Goal: Information Seeking & Learning: Compare options

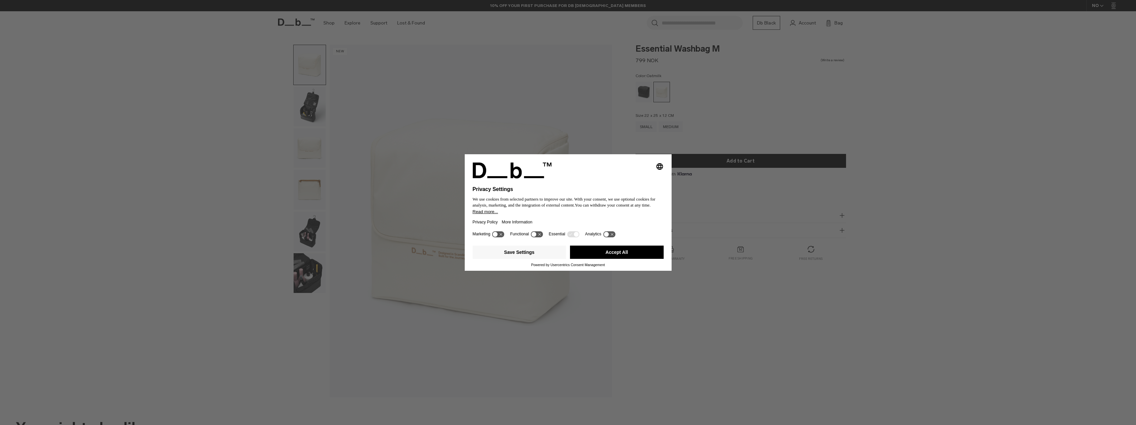
click at [313, 103] on div "Selecting an option will immediately change the language Privacy Settings We us…" at bounding box center [568, 212] width 1136 height 425
click at [623, 251] on button "Accept All" at bounding box center [617, 252] width 94 height 13
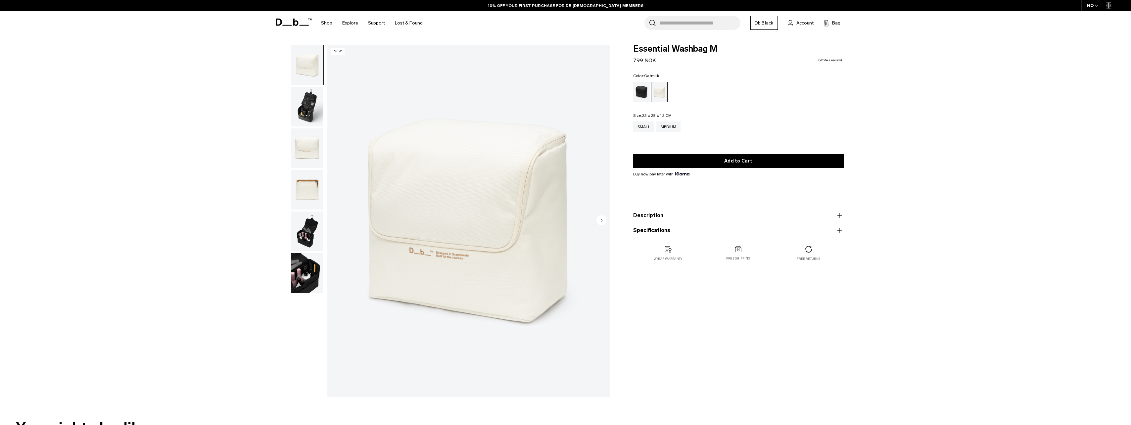
click at [309, 108] on img "button" at bounding box center [307, 107] width 32 height 40
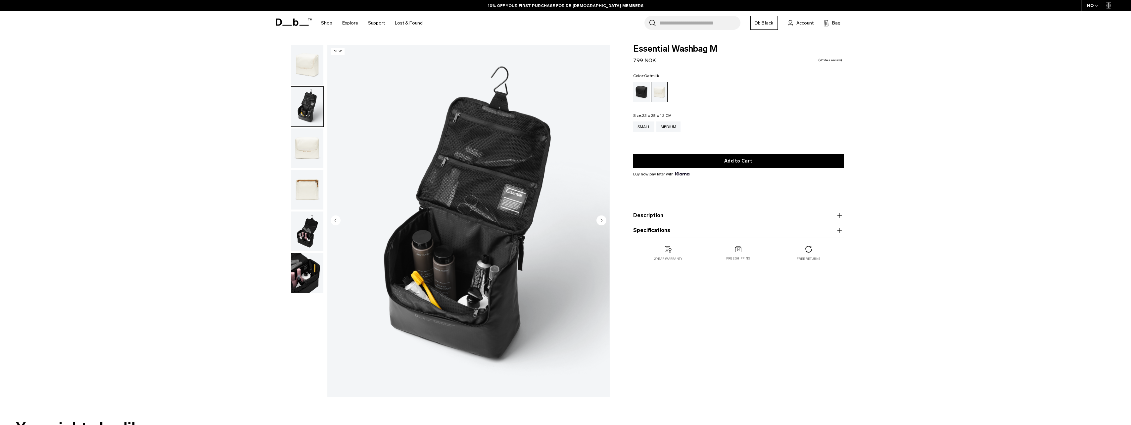
click at [310, 145] on img "button" at bounding box center [307, 148] width 32 height 40
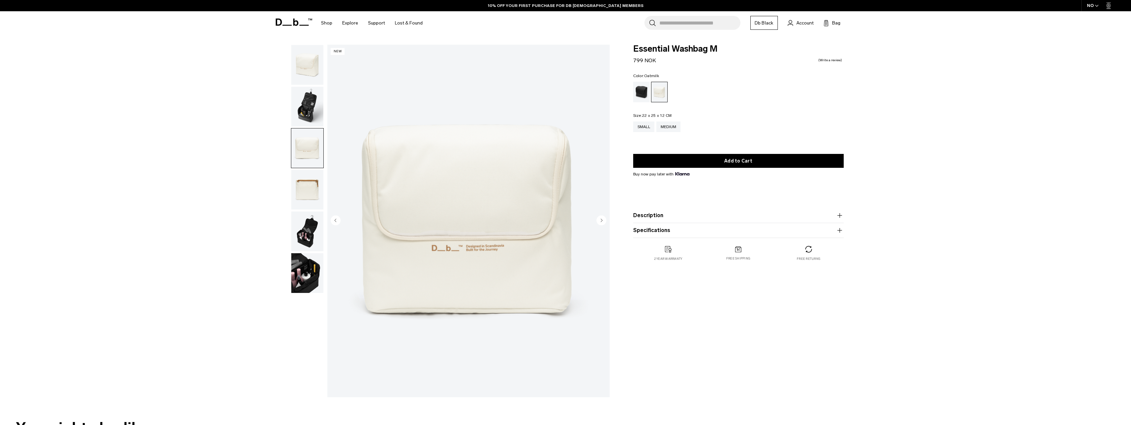
click at [307, 190] on img "button" at bounding box center [307, 190] width 32 height 40
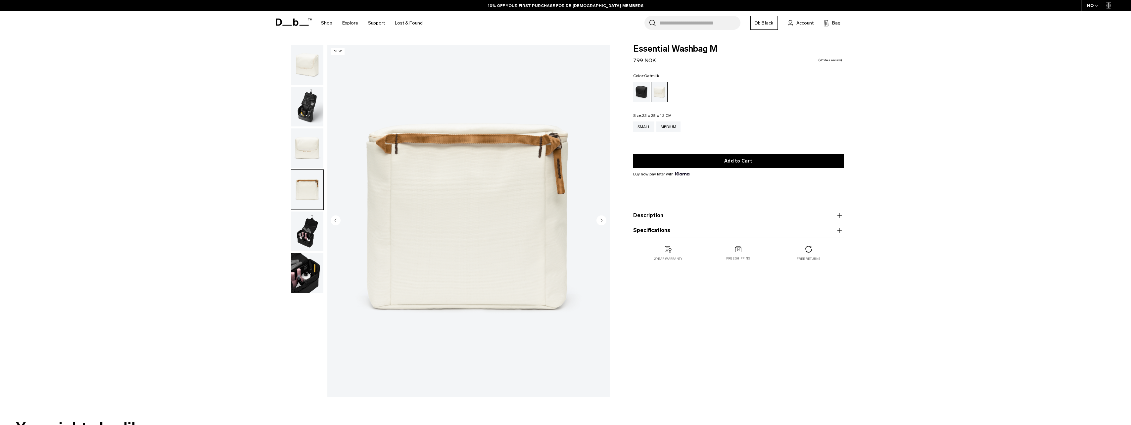
click at [310, 225] on img "button" at bounding box center [307, 231] width 32 height 40
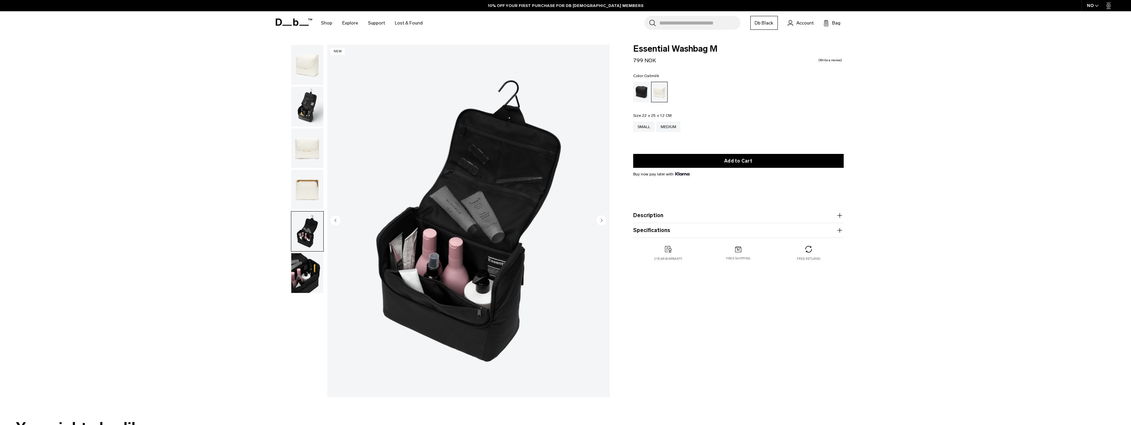
click at [311, 99] on img "button" at bounding box center [307, 107] width 32 height 40
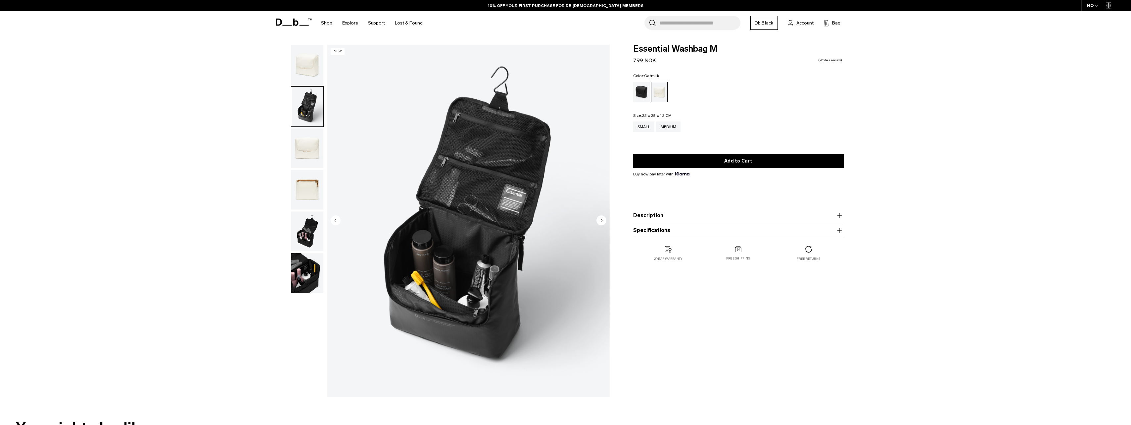
click at [309, 72] on img "button" at bounding box center [307, 65] width 32 height 40
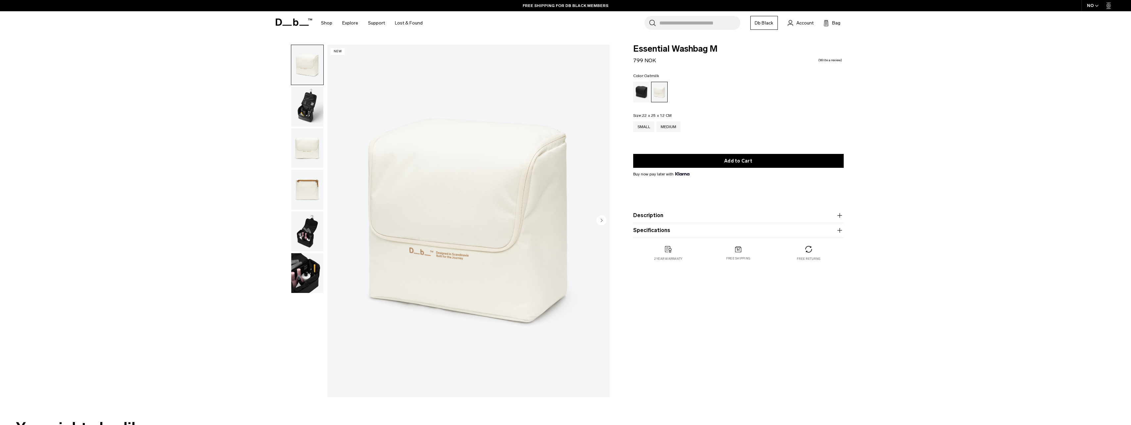
click at [303, 104] on img "button" at bounding box center [307, 107] width 32 height 40
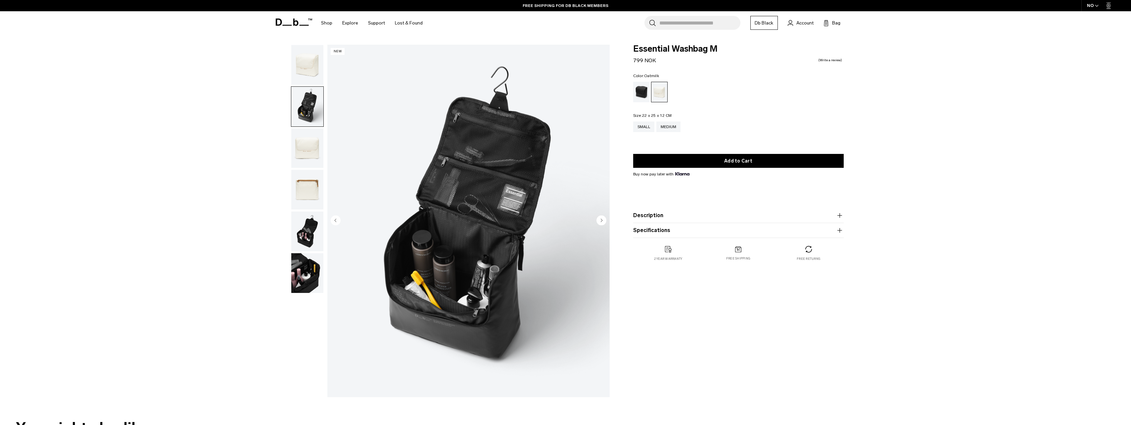
click at [305, 149] on img "button" at bounding box center [307, 148] width 32 height 40
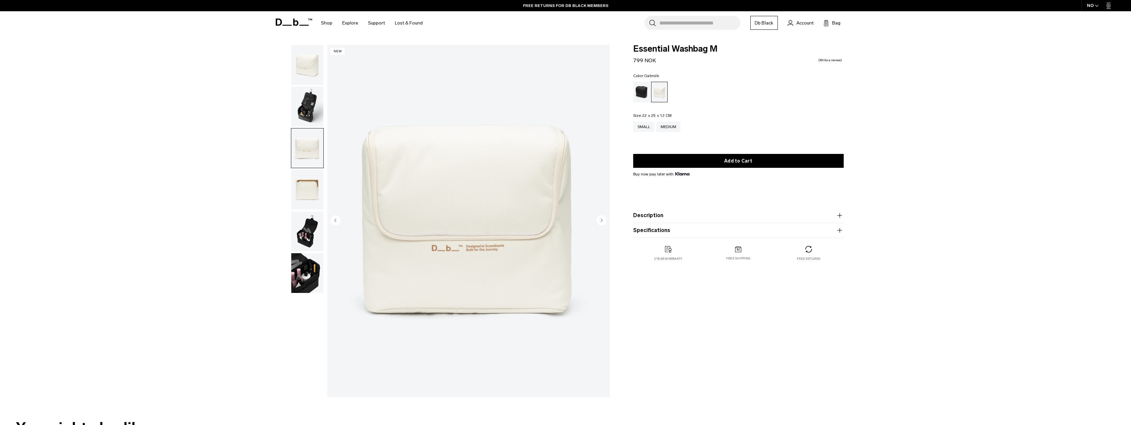
click at [306, 192] on img "button" at bounding box center [307, 190] width 32 height 40
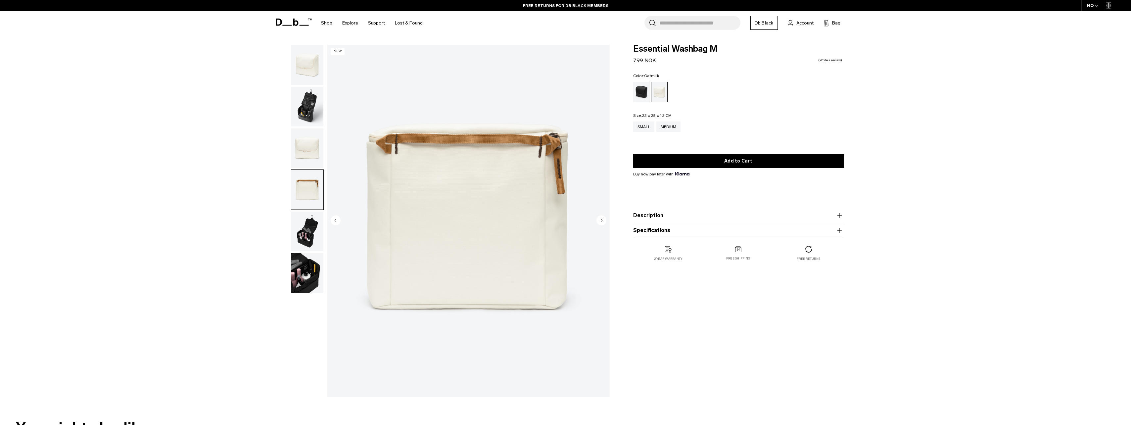
click at [309, 226] on img "button" at bounding box center [307, 231] width 32 height 40
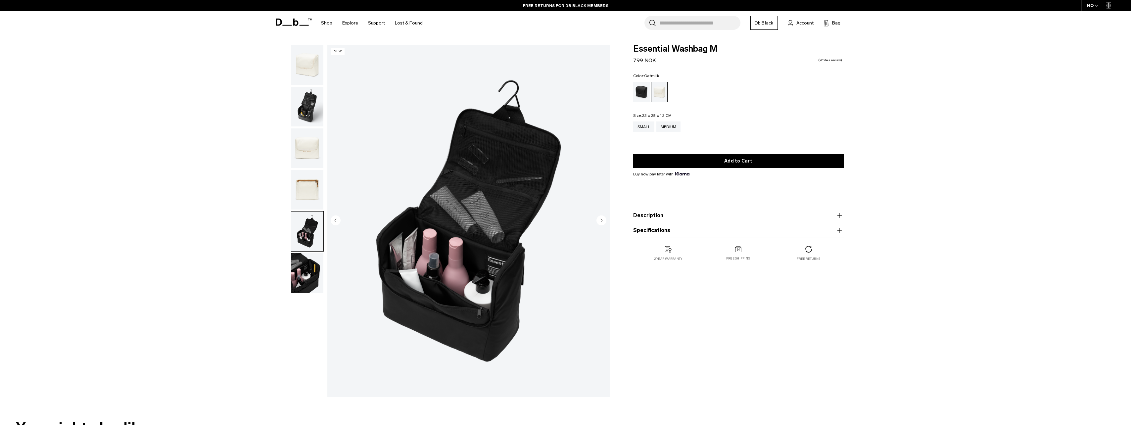
click at [312, 268] on img "button" at bounding box center [307, 273] width 32 height 40
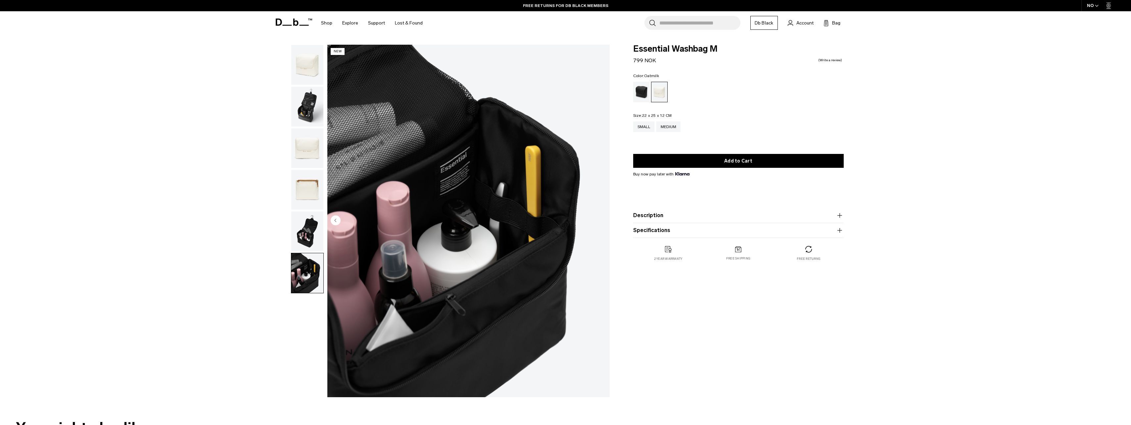
click at [314, 190] on img "button" at bounding box center [307, 190] width 32 height 40
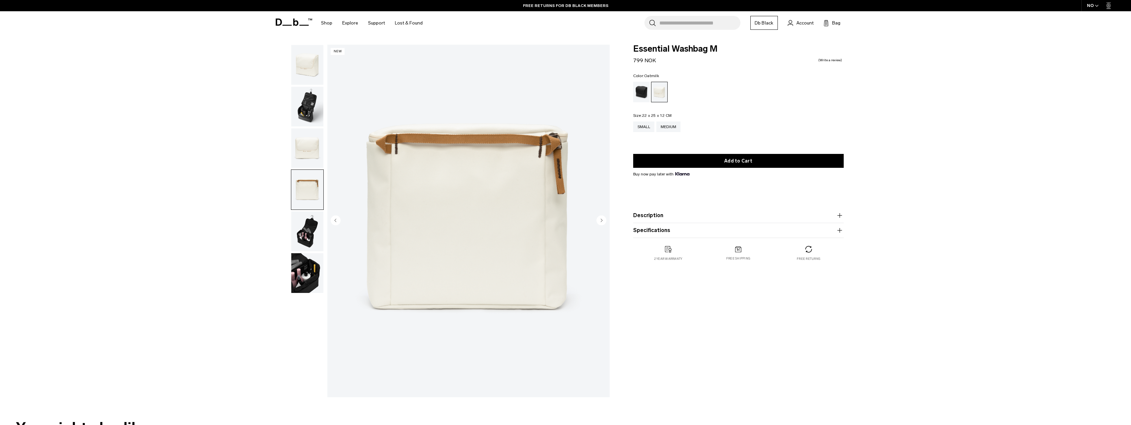
click at [313, 145] on img "button" at bounding box center [307, 148] width 32 height 40
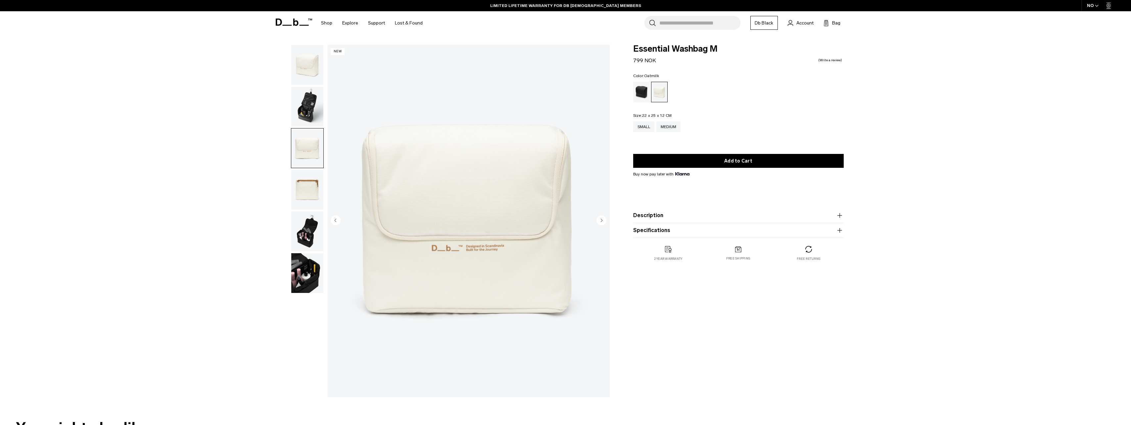
click at [309, 104] on img "button" at bounding box center [307, 107] width 32 height 40
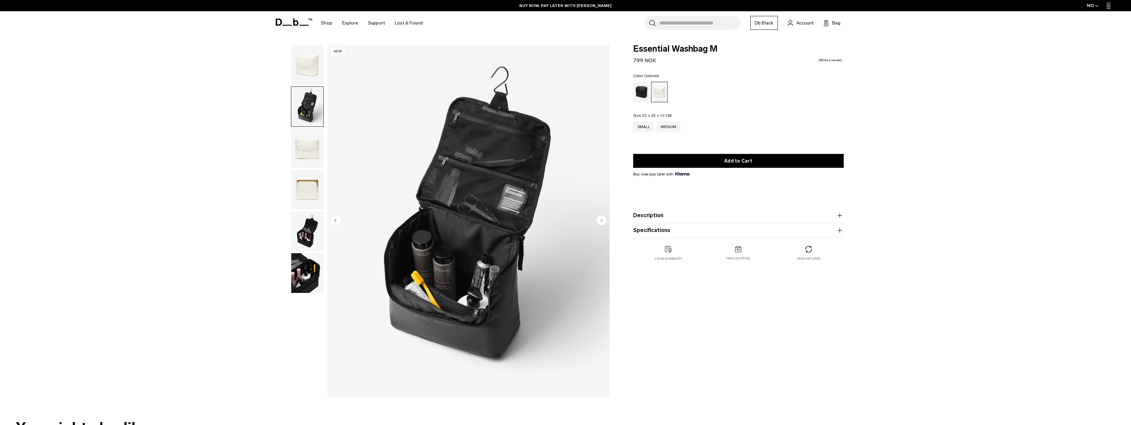
click at [313, 110] on img "button" at bounding box center [307, 107] width 32 height 40
click at [312, 149] on img "button" at bounding box center [307, 148] width 32 height 40
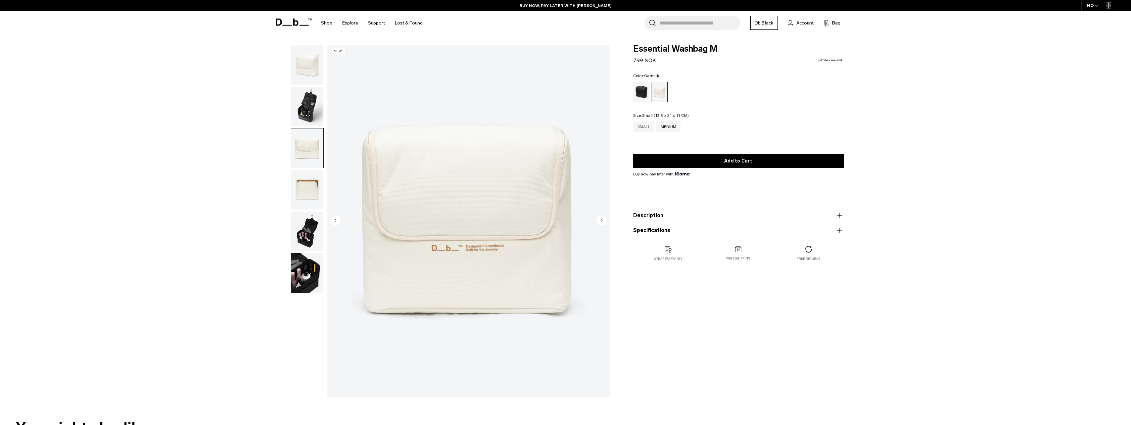
click at [640, 126] on div "Small" at bounding box center [643, 126] width 21 height 11
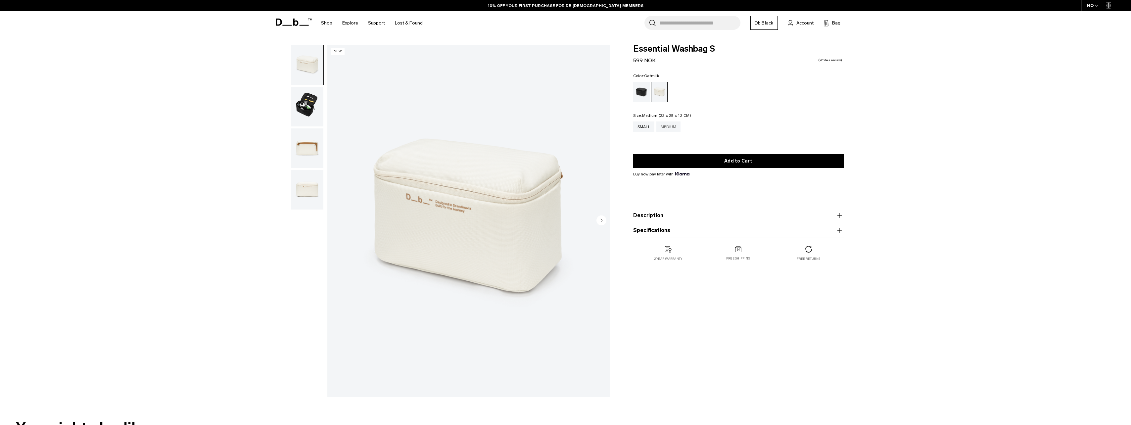
click at [669, 127] on div "Medium" at bounding box center [668, 126] width 24 height 11
click at [310, 104] on img "button" at bounding box center [307, 107] width 32 height 40
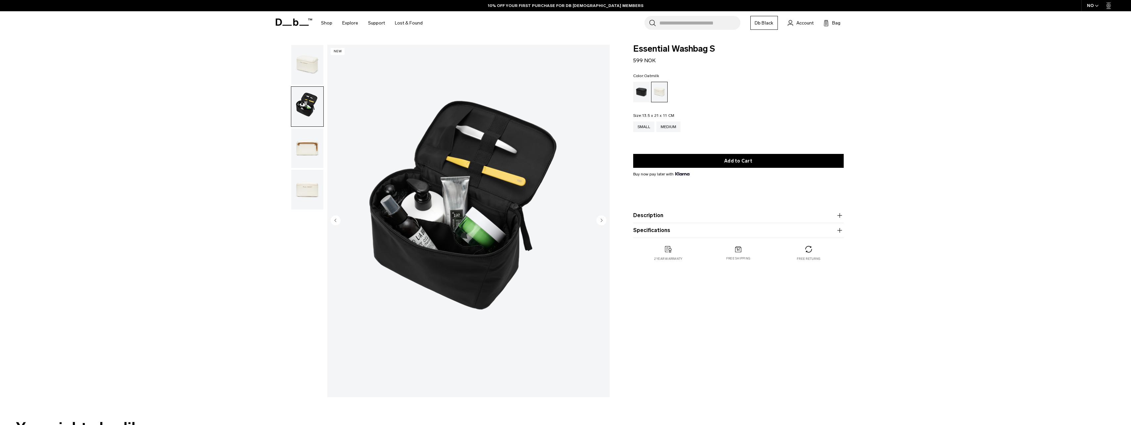
drag, startPoint x: 313, startPoint y: 145, endPoint x: 313, endPoint y: 152, distance: 6.9
click at [313, 144] on img "button" at bounding box center [307, 148] width 32 height 40
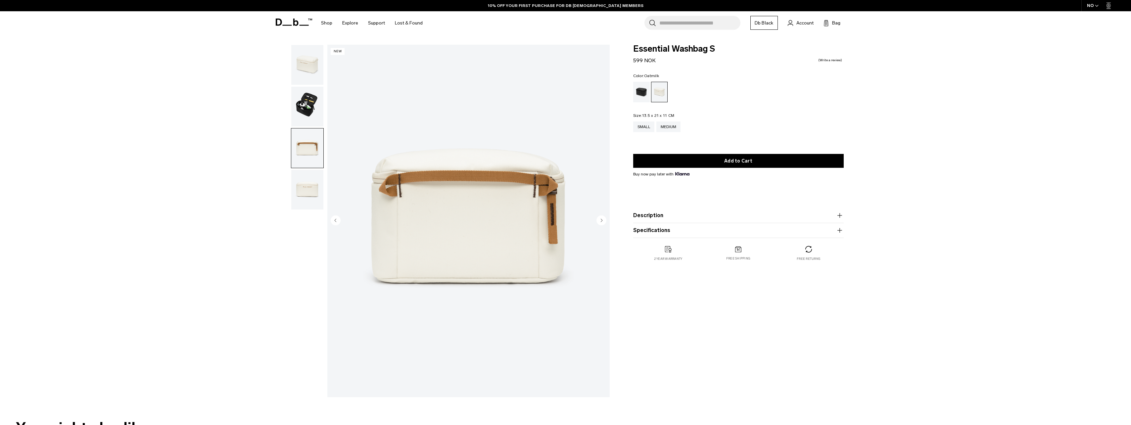
click at [315, 184] on img "button" at bounding box center [307, 190] width 32 height 40
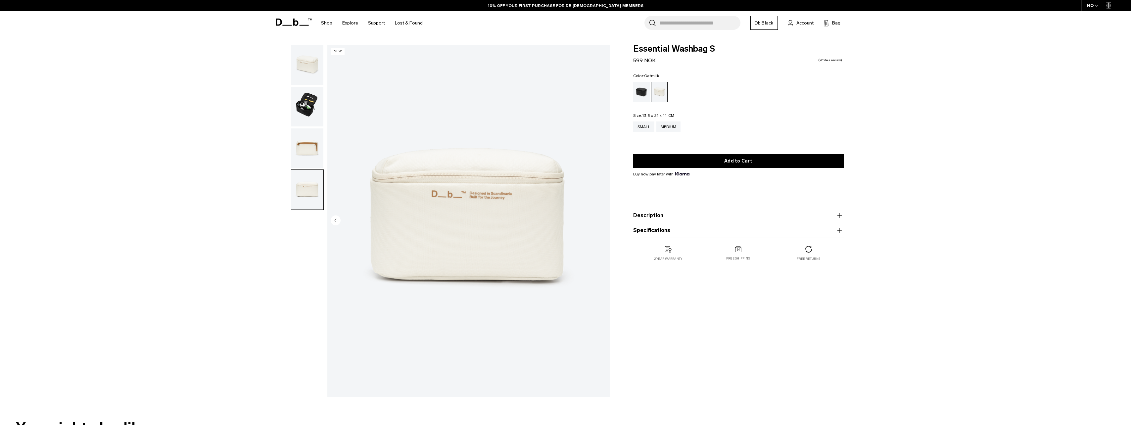
click at [306, 66] on img "button" at bounding box center [307, 65] width 32 height 40
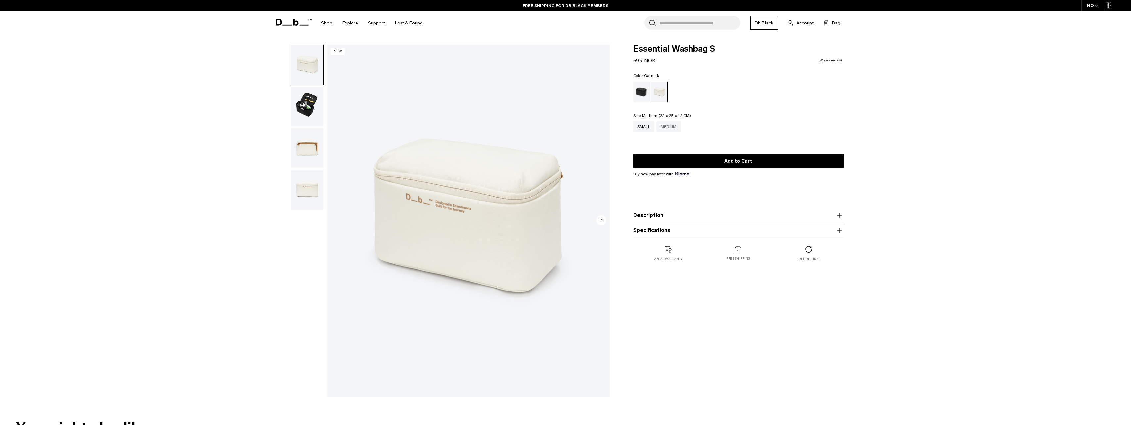
click at [670, 127] on div "Medium" at bounding box center [668, 126] width 24 height 11
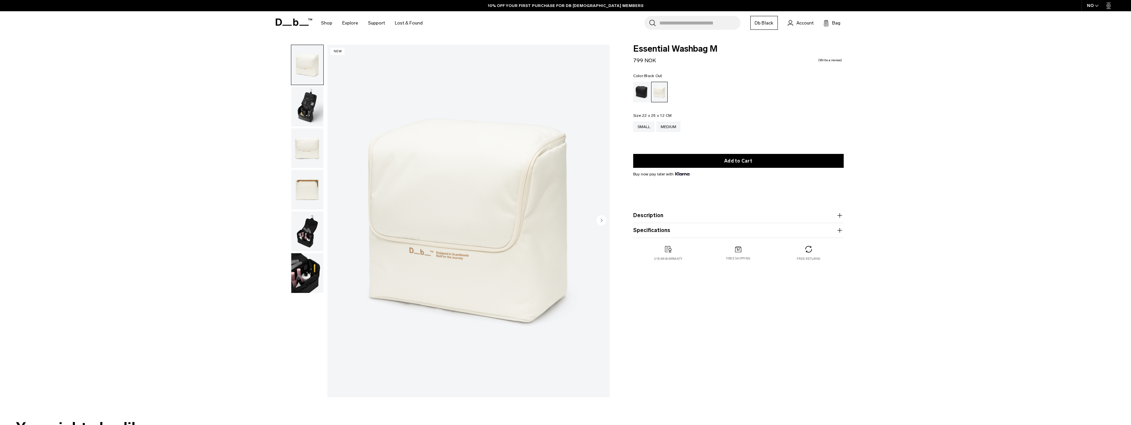
click at [645, 94] on div "Black Out" at bounding box center [641, 92] width 17 height 21
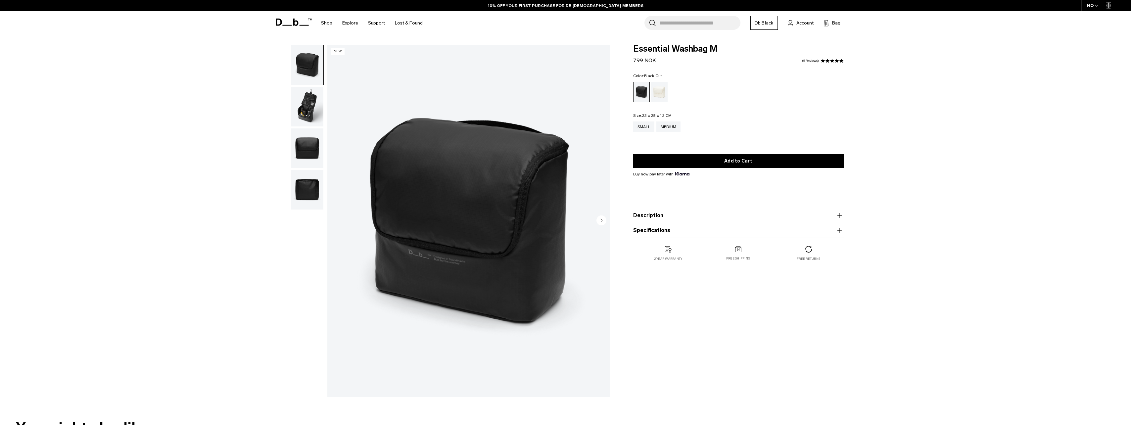
click at [314, 148] on img "button" at bounding box center [307, 148] width 32 height 40
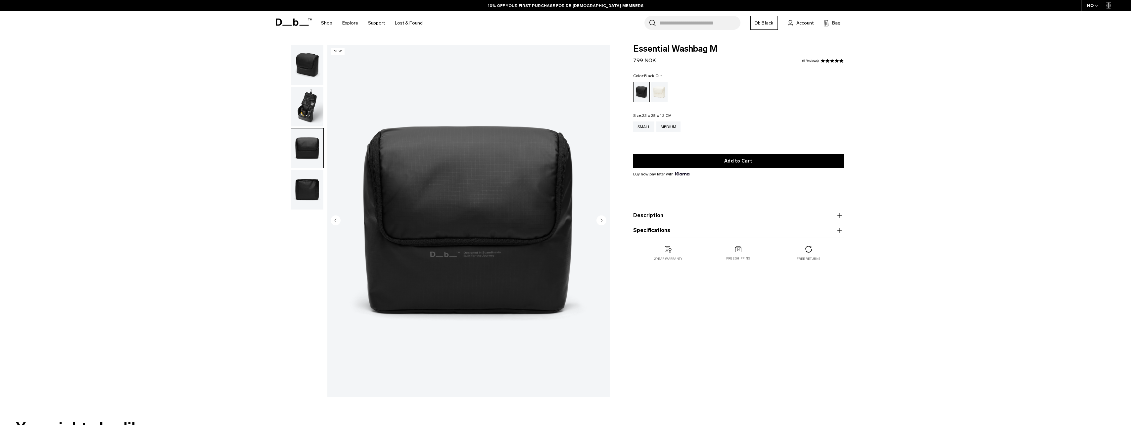
click at [311, 189] on img "button" at bounding box center [307, 190] width 32 height 40
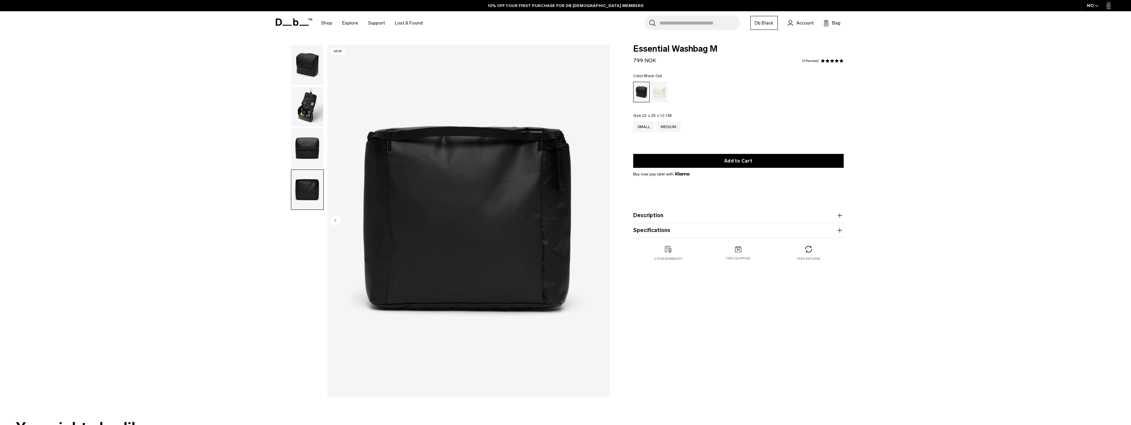
click at [309, 61] on img "button" at bounding box center [307, 65] width 32 height 40
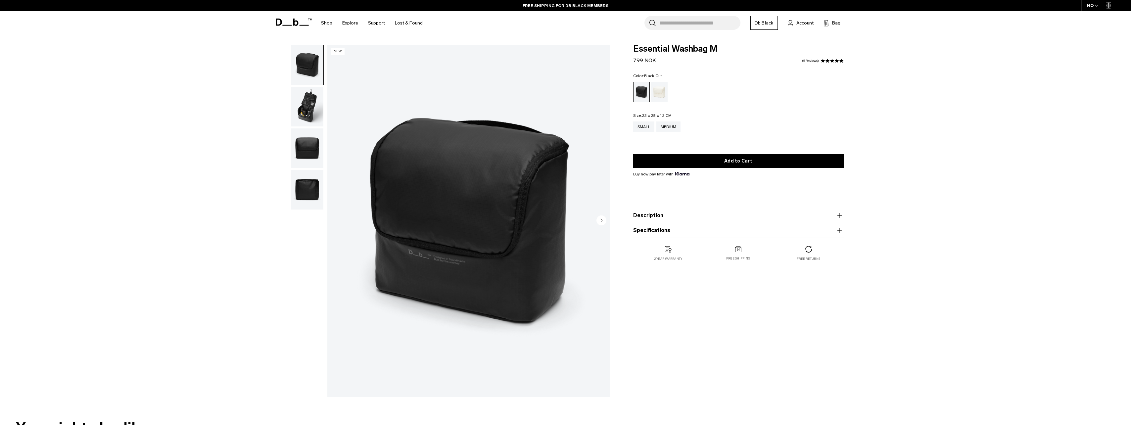
click at [312, 109] on img "button" at bounding box center [307, 107] width 32 height 40
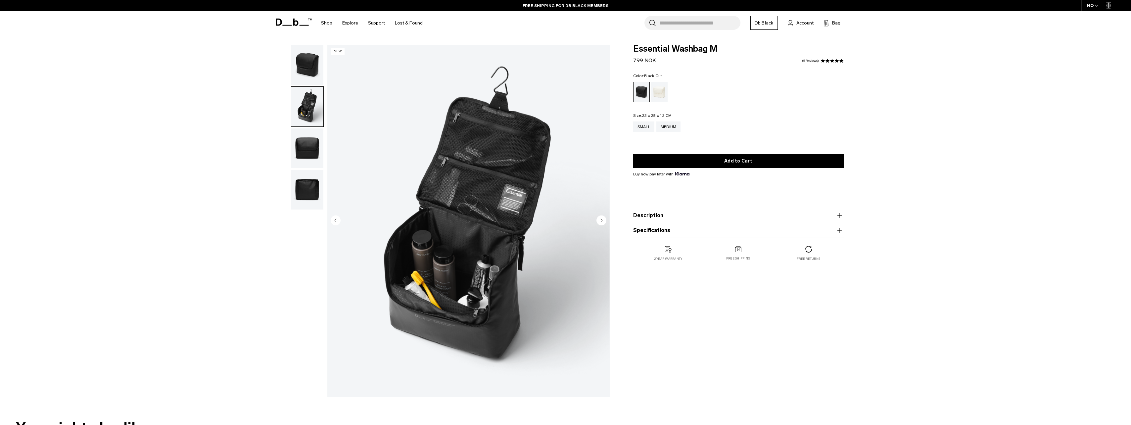
click at [304, 146] on img "button" at bounding box center [307, 148] width 32 height 40
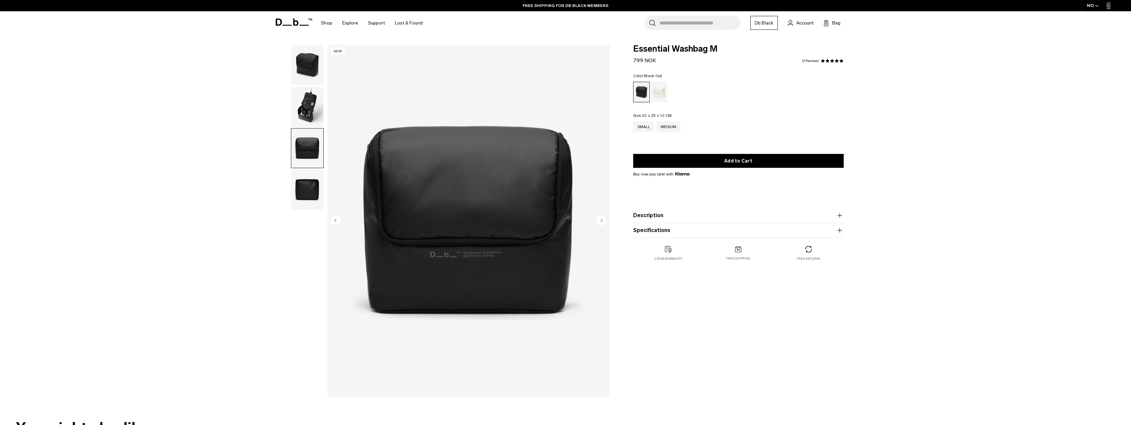
click at [306, 188] on img "button" at bounding box center [307, 190] width 32 height 40
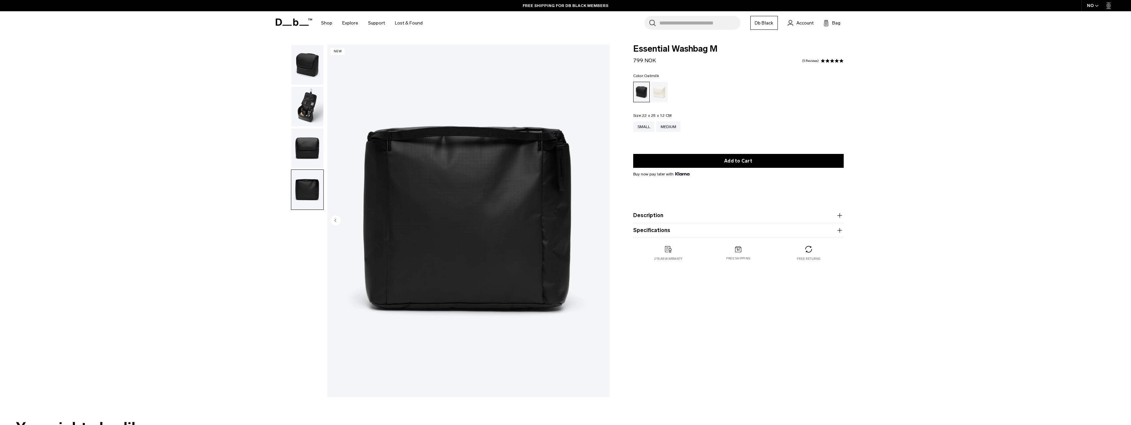
click at [664, 93] on div "Oatmilk" at bounding box center [659, 92] width 17 height 21
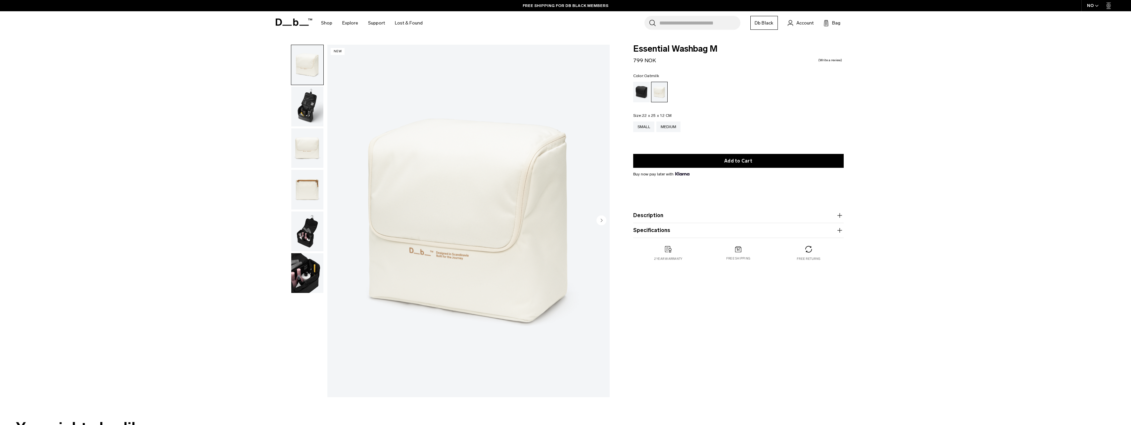
click at [308, 110] on img "button" at bounding box center [307, 107] width 32 height 40
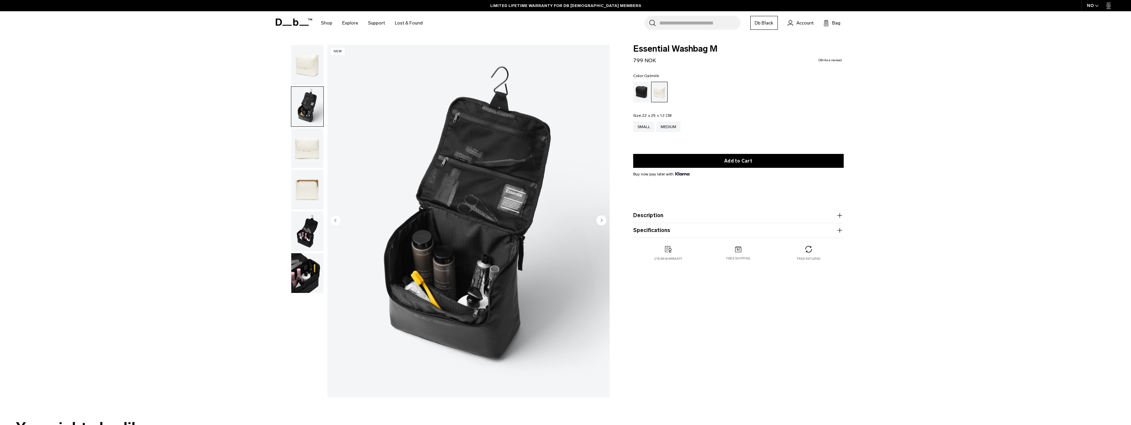
click at [309, 146] on img "button" at bounding box center [307, 148] width 32 height 40
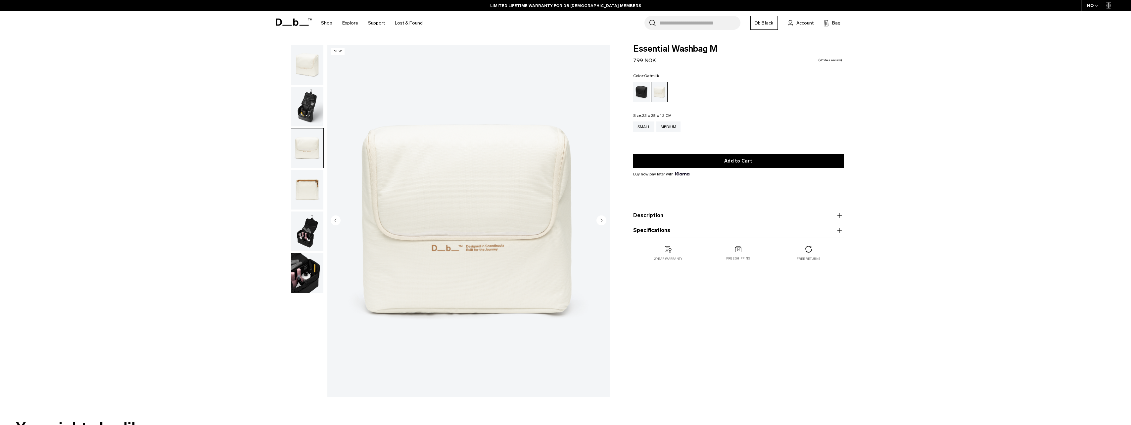
click at [310, 106] on img "button" at bounding box center [307, 107] width 32 height 40
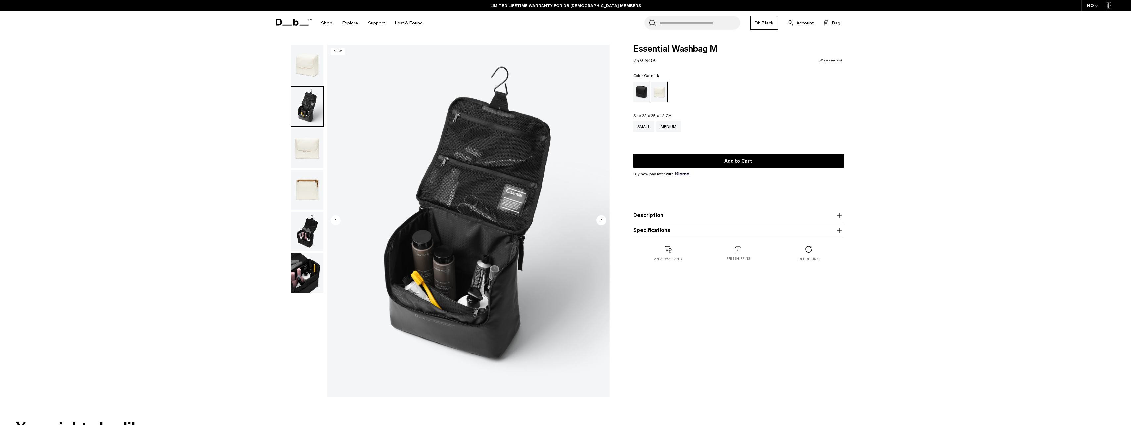
click at [313, 225] on img "button" at bounding box center [307, 231] width 32 height 40
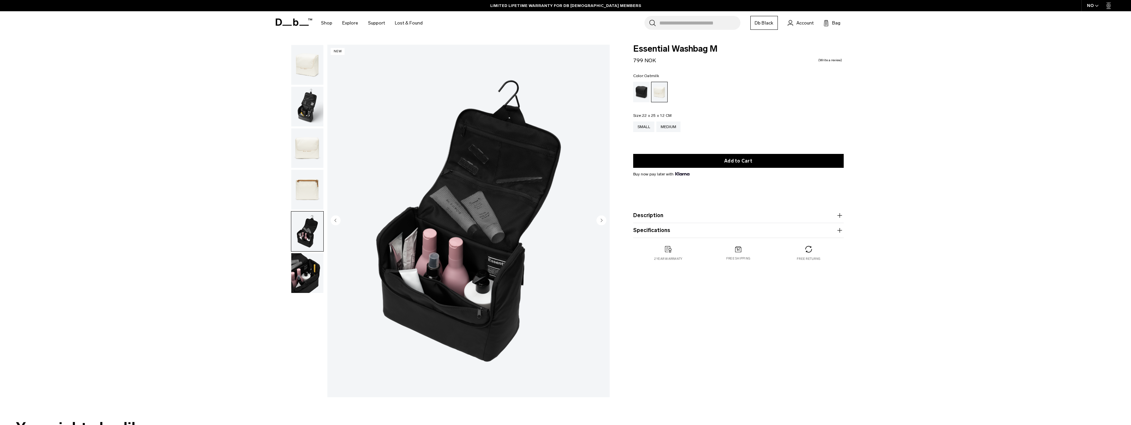
click at [313, 266] on img "button" at bounding box center [307, 273] width 32 height 40
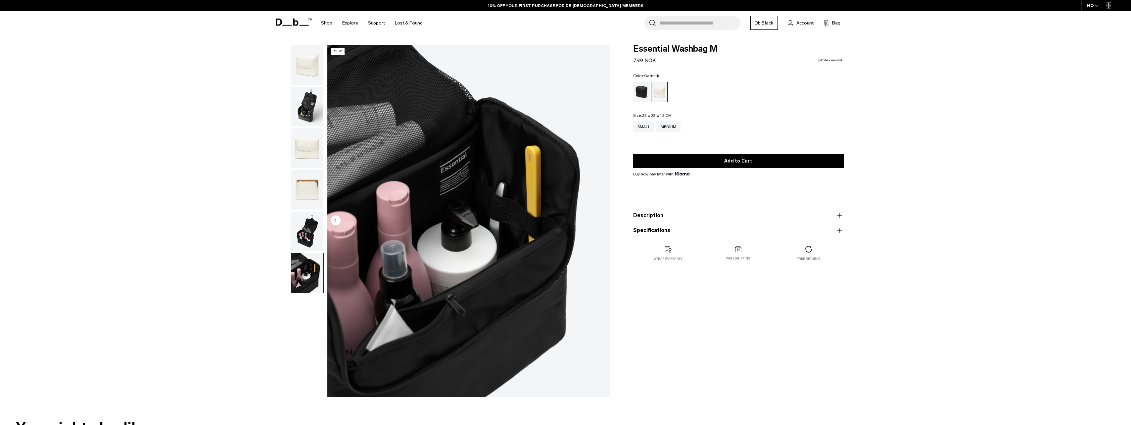
click at [302, 226] on img "button" at bounding box center [307, 231] width 32 height 40
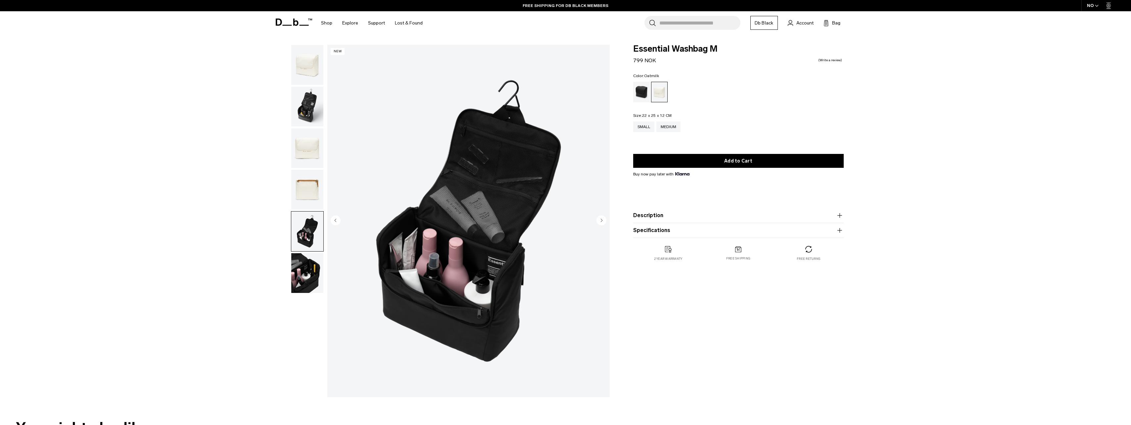
click at [302, 59] on img "button" at bounding box center [307, 65] width 32 height 40
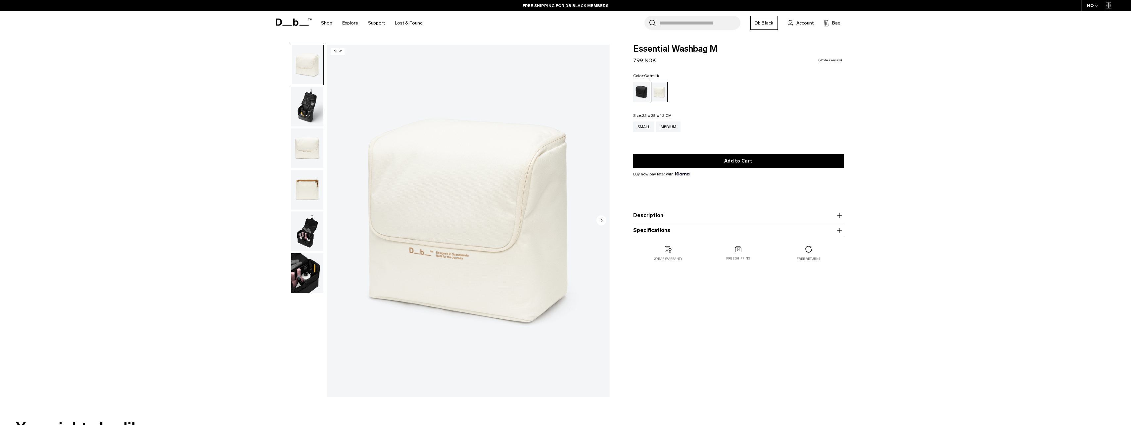
click at [305, 97] on img "button" at bounding box center [307, 107] width 32 height 40
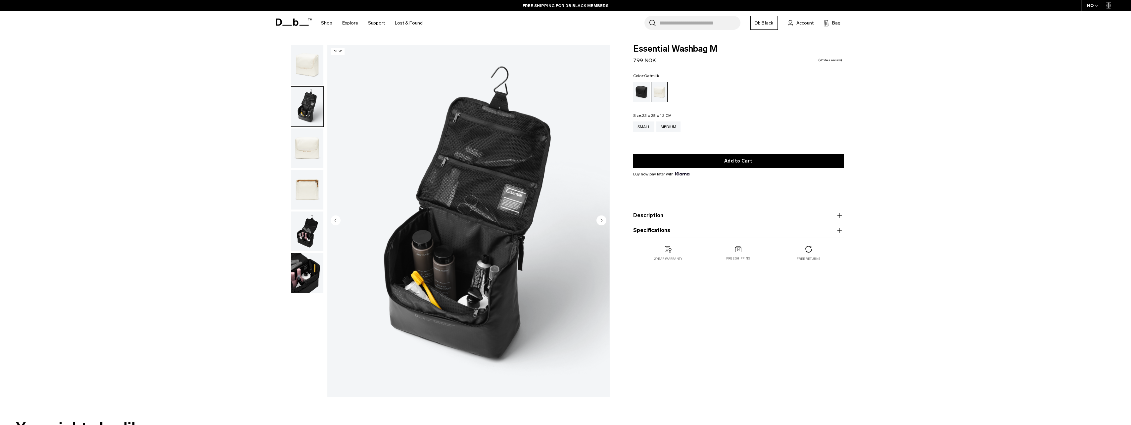
click at [307, 147] on img "button" at bounding box center [307, 148] width 32 height 40
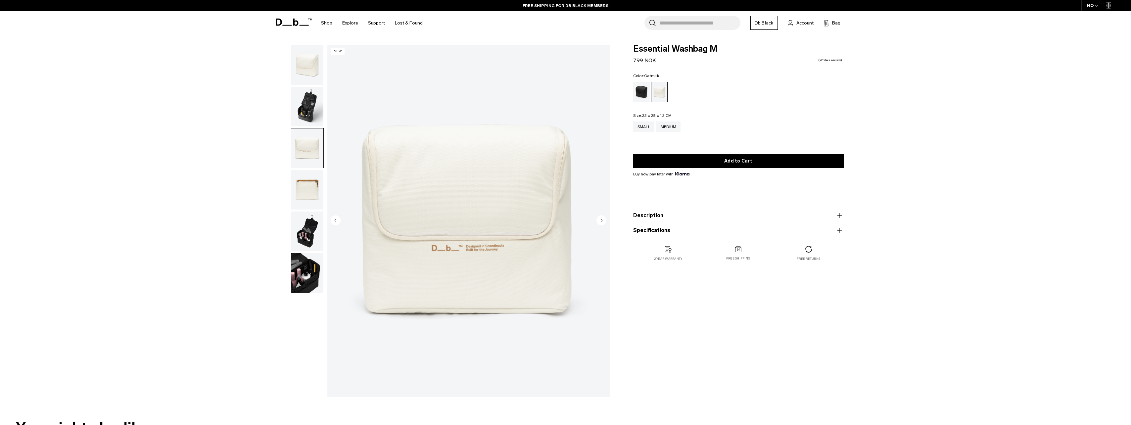
click at [307, 195] on img "button" at bounding box center [307, 190] width 32 height 40
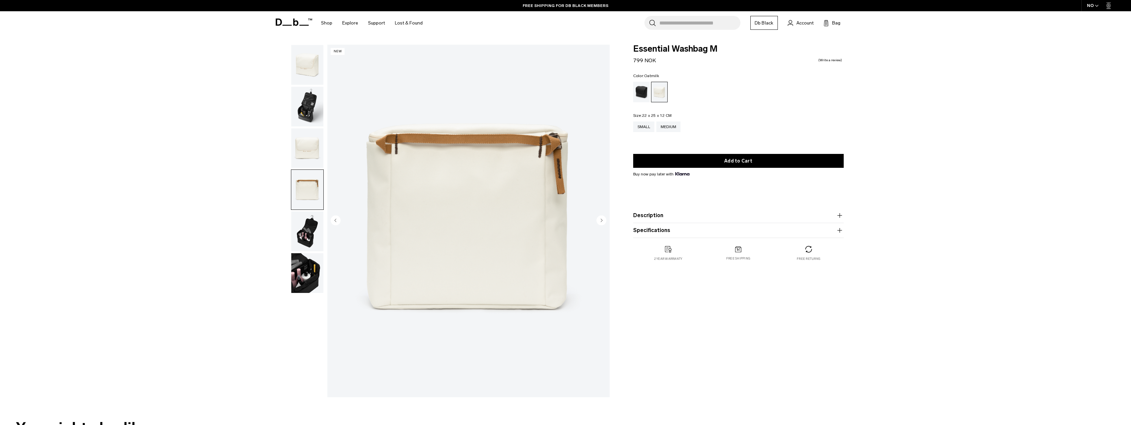
click at [310, 228] on img "button" at bounding box center [307, 231] width 32 height 40
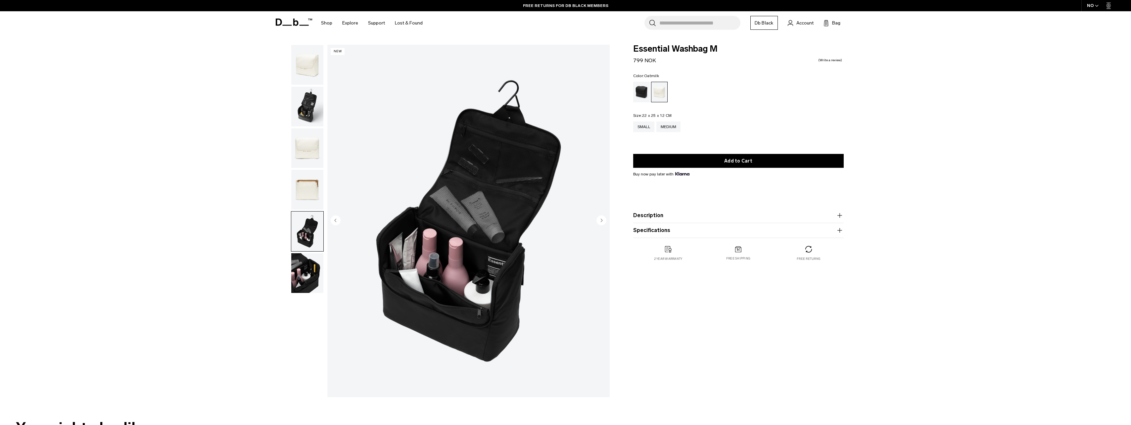
click at [306, 258] on img "button" at bounding box center [307, 273] width 32 height 40
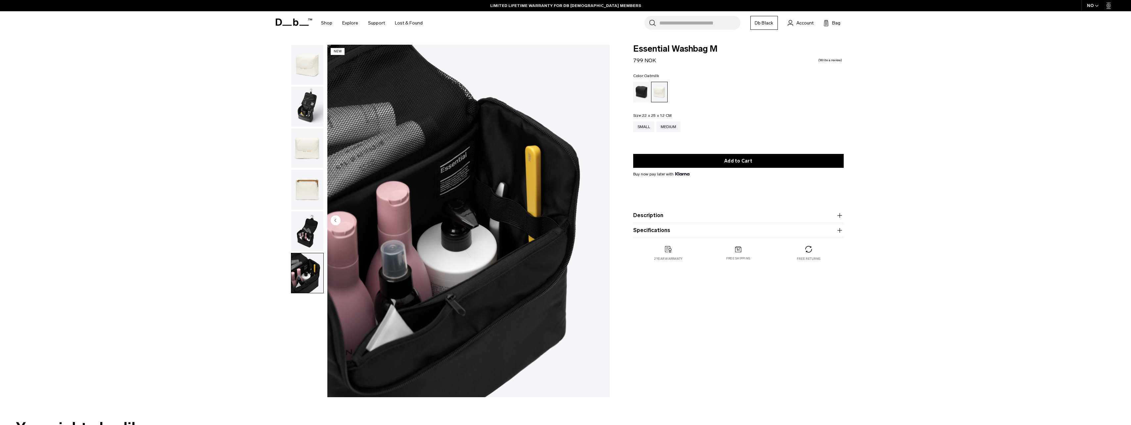
click at [312, 62] on img "button" at bounding box center [307, 65] width 32 height 40
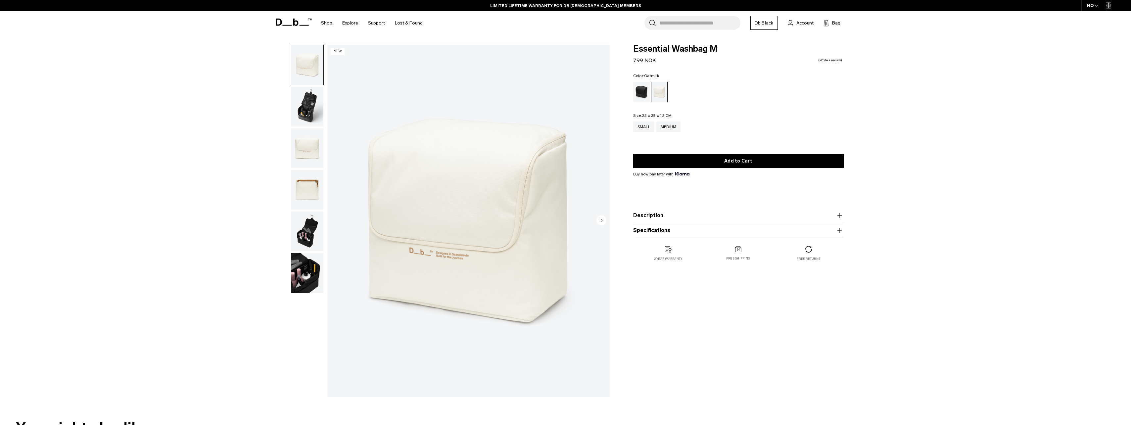
click at [308, 104] on img "button" at bounding box center [307, 107] width 32 height 40
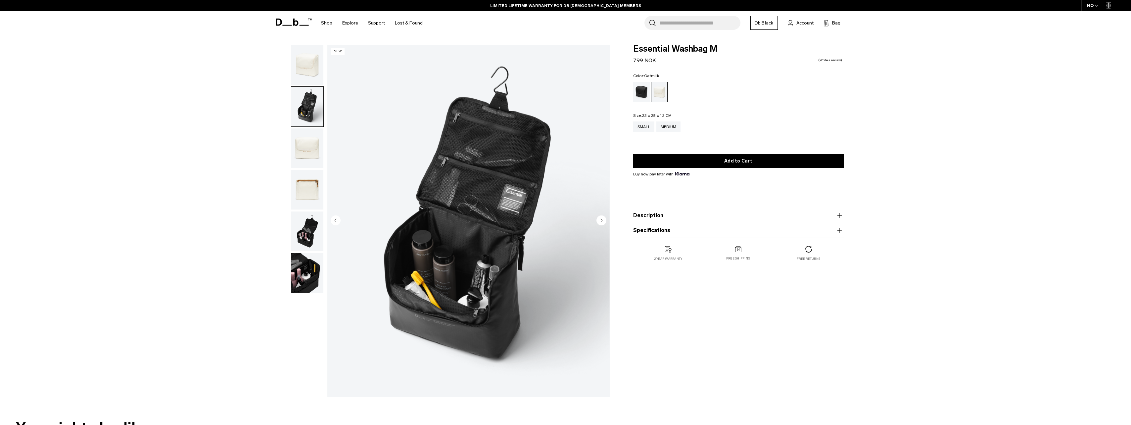
click at [309, 144] on img "button" at bounding box center [307, 148] width 32 height 40
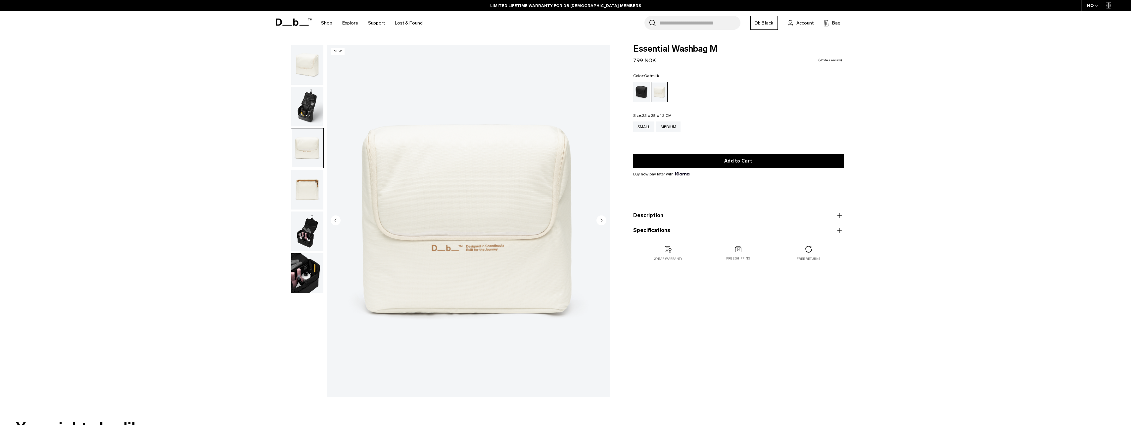
click at [312, 186] on img "button" at bounding box center [307, 190] width 32 height 40
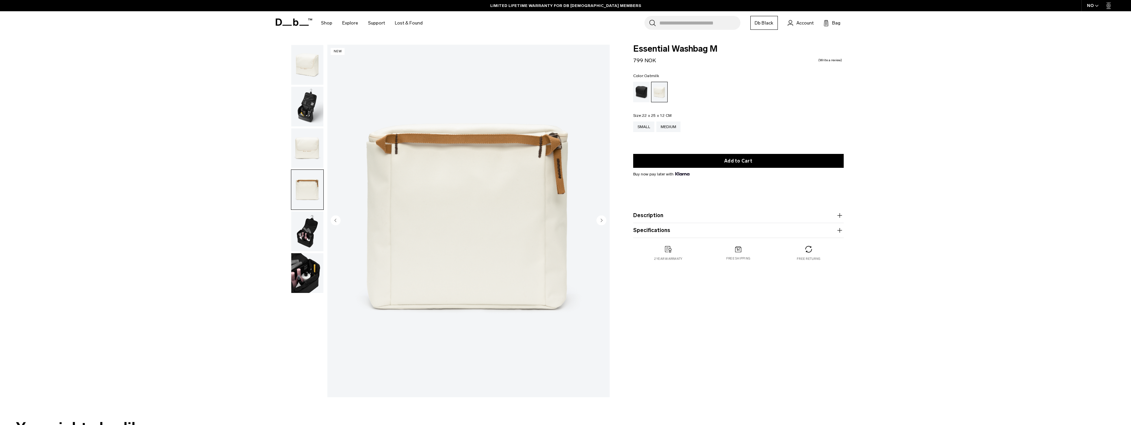
drag, startPoint x: 309, startPoint y: 236, endPoint x: 309, endPoint y: 246, distance: 9.9
click at [309, 236] on img "button" at bounding box center [307, 231] width 32 height 40
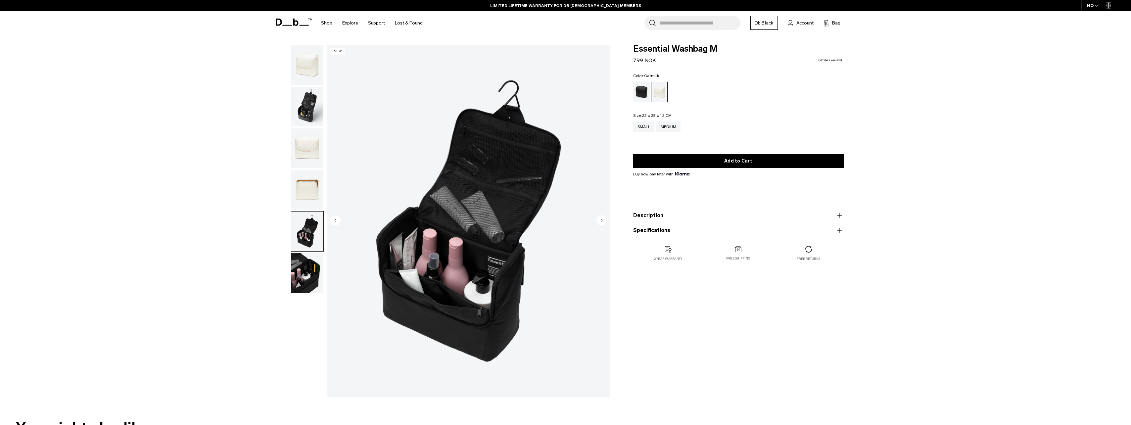
click at [308, 272] on img "button" at bounding box center [307, 273] width 32 height 40
